Goal: Information Seeking & Learning: Learn about a topic

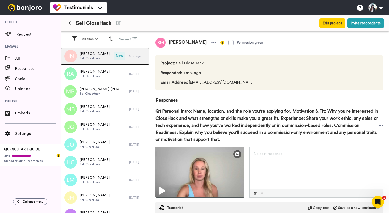
click at [109, 59] on div "[PERSON_NAME] Sell CloseHack" at bounding box center [87, 56] width 53 height 18
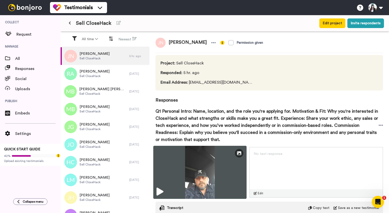
click at [202, 167] on img at bounding box center [199, 172] width 93 height 53
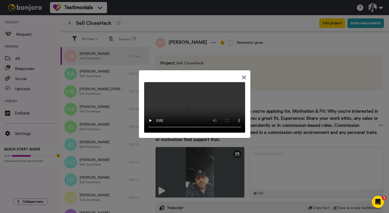
click at [190, 52] on div at bounding box center [194, 106] width 389 height 213
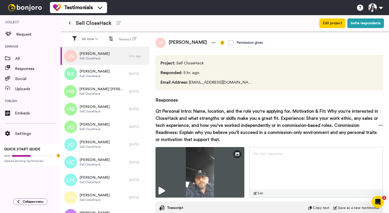
click at [174, 40] on span "[PERSON_NAME]" at bounding box center [187, 43] width 44 height 10
copy div "[PERSON_NAME]"
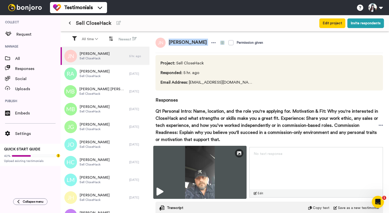
click at [207, 160] on img at bounding box center [199, 172] width 93 height 53
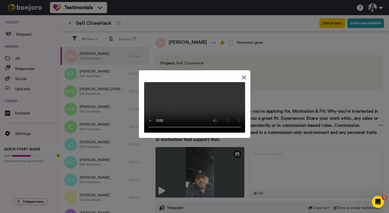
click at [243, 74] on icon at bounding box center [243, 77] width 5 height 6
